Goal: Task Accomplishment & Management: Use online tool/utility

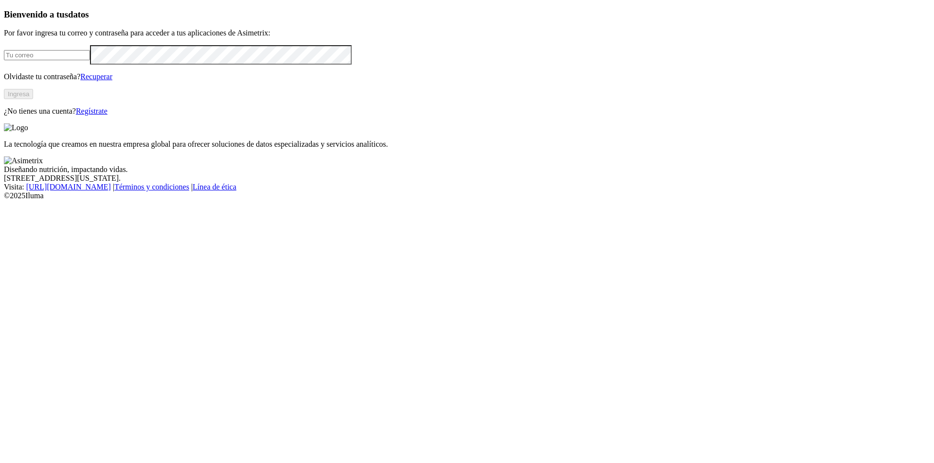
type input "[PERSON_NAME][EMAIL_ADDRESS][PERSON_NAME][DOMAIN_NAME]"
click at [33, 99] on button "Ingresa" at bounding box center [18, 94] width 29 height 10
